Goal: Browse casually

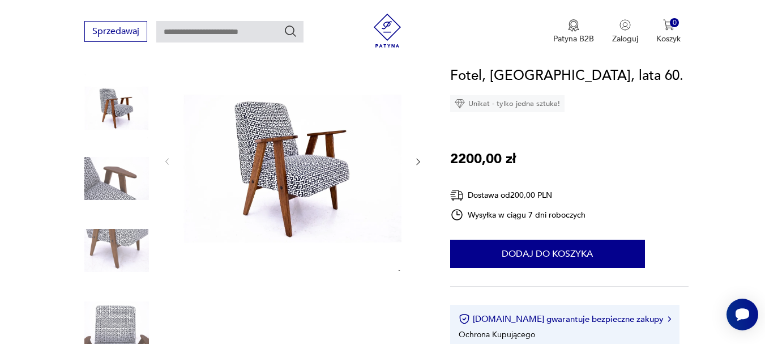
scroll to position [129, 0]
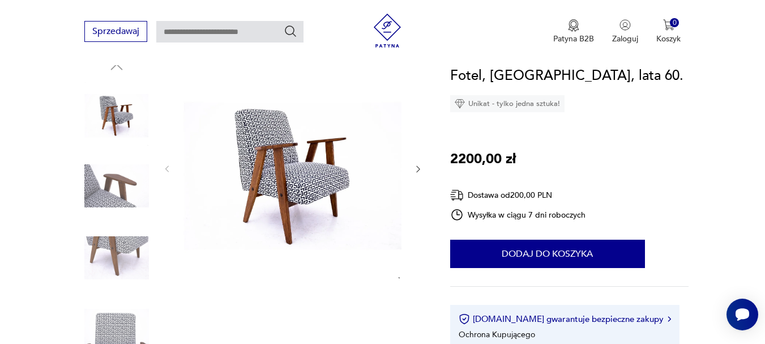
click at [329, 161] on img at bounding box center [292, 168] width 219 height 220
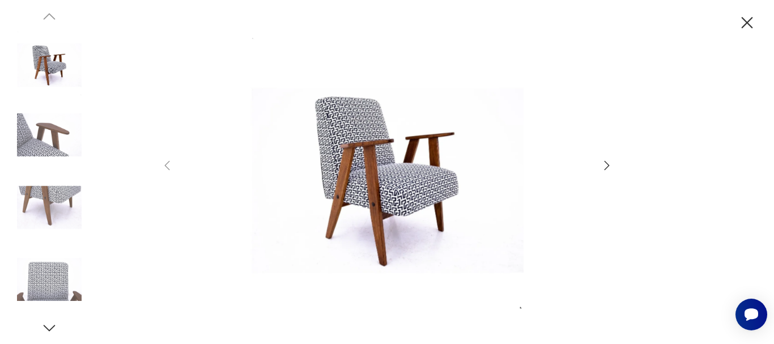
click at [606, 165] on icon "button" at bounding box center [607, 166] width 14 height 14
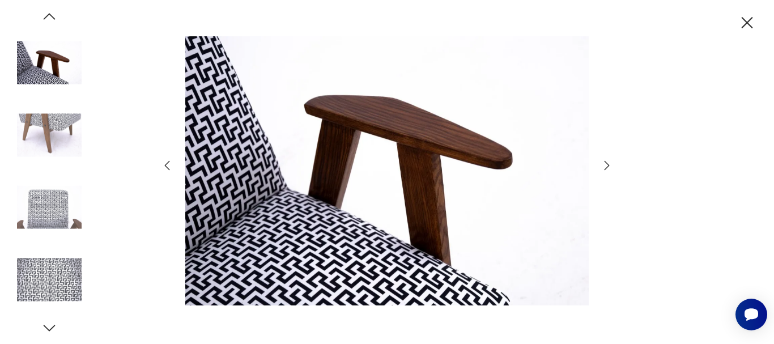
click at [606, 165] on icon "button" at bounding box center [607, 166] width 14 height 14
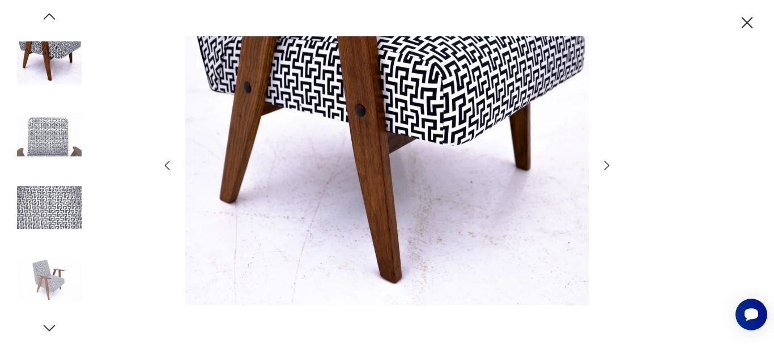
click at [606, 165] on icon "button" at bounding box center [607, 166] width 14 height 14
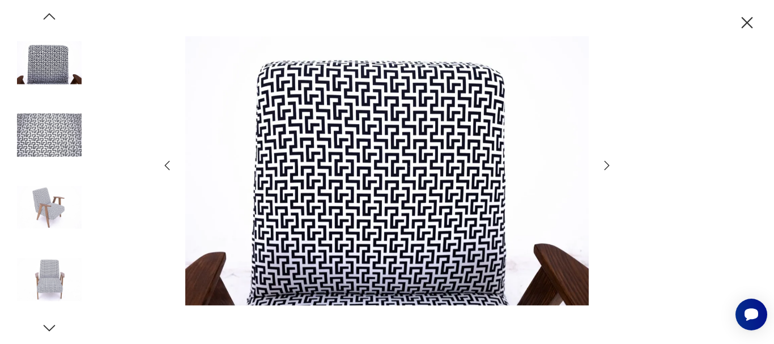
click at [606, 165] on icon "button" at bounding box center [607, 166] width 14 height 14
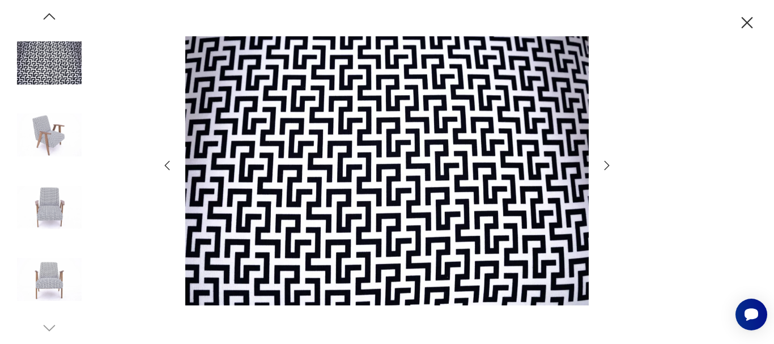
click at [606, 165] on icon "button" at bounding box center [607, 166] width 14 height 14
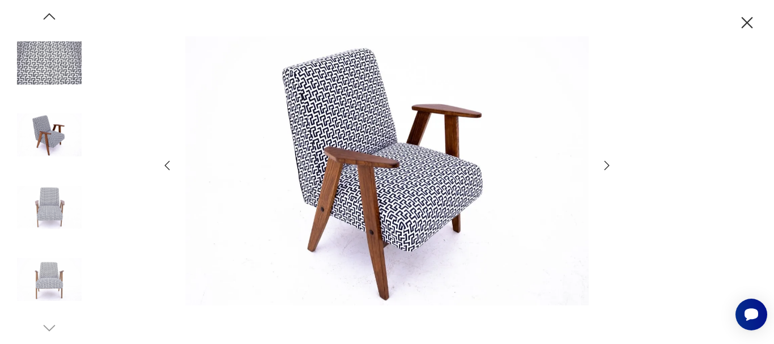
click at [749, 25] on icon "button" at bounding box center [747, 22] width 11 height 11
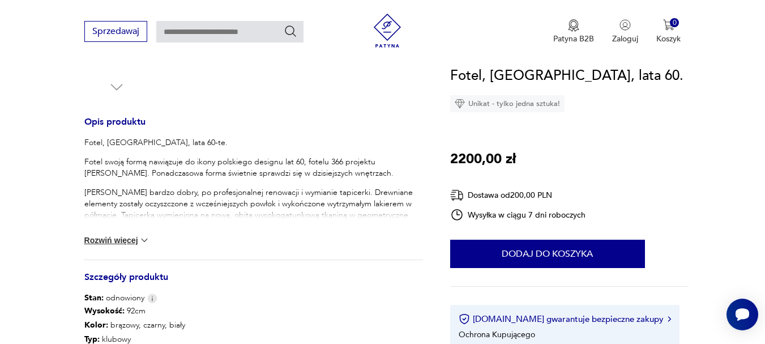
scroll to position [428, 0]
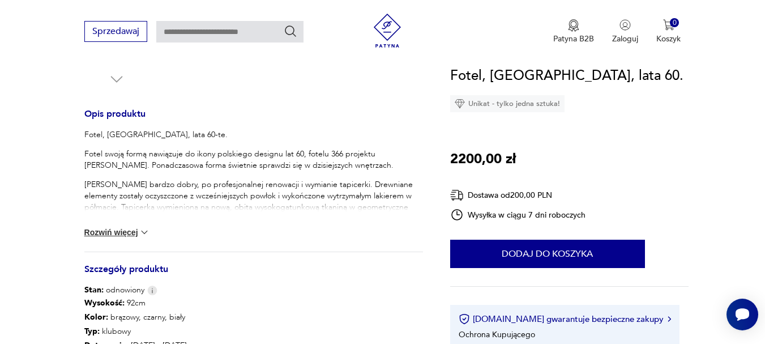
click at [144, 232] on img at bounding box center [144, 232] width 11 height 11
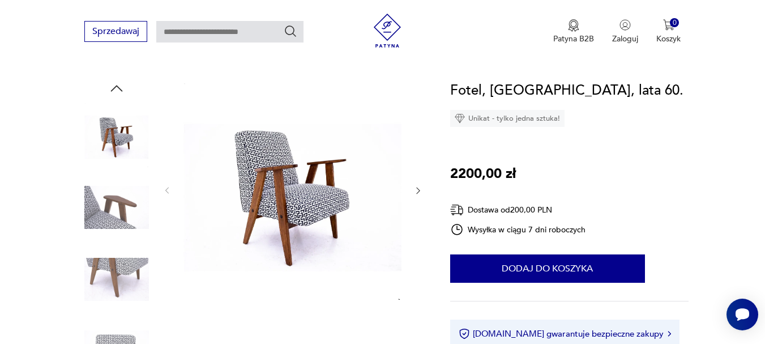
scroll to position [116, 0]
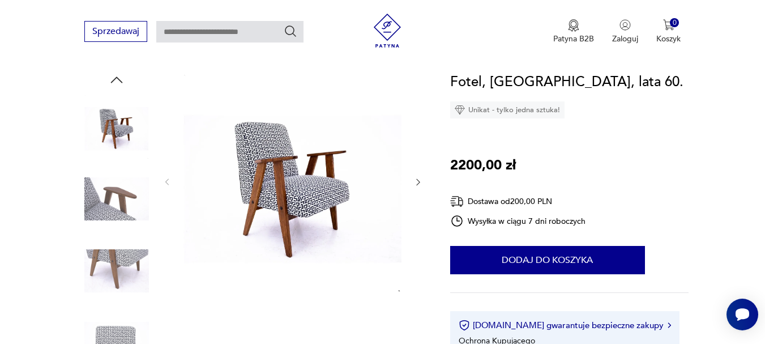
click at [420, 178] on icon "button" at bounding box center [419, 182] width 10 height 10
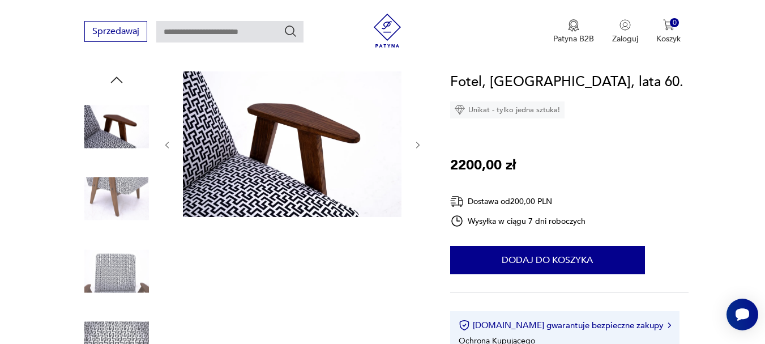
click at [416, 141] on icon "button" at bounding box center [419, 145] width 10 height 10
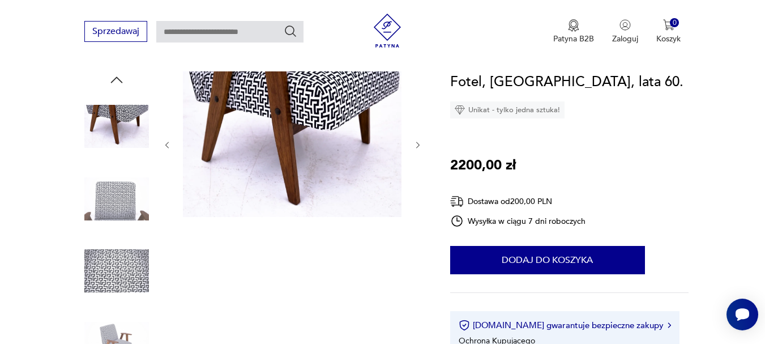
click at [416, 141] on icon "button" at bounding box center [419, 145] width 10 height 10
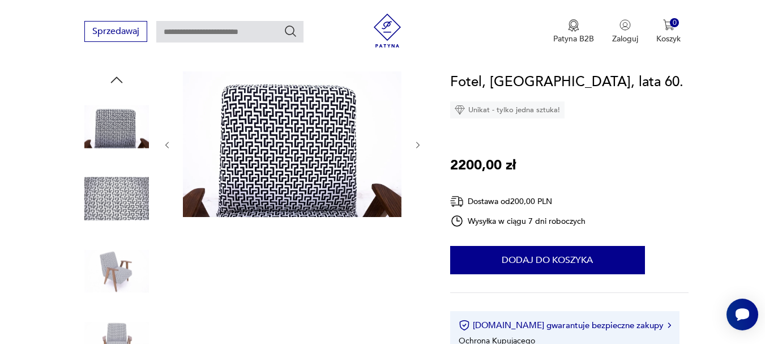
click at [416, 141] on icon "button" at bounding box center [419, 145] width 10 height 10
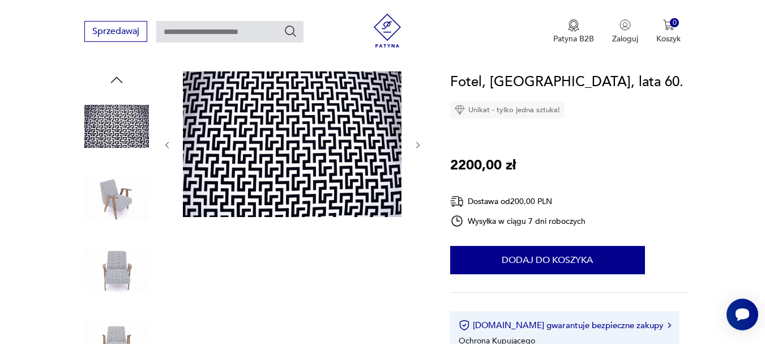
click at [416, 141] on icon "button" at bounding box center [419, 145] width 10 height 10
